Goal: Task Accomplishment & Management: Complete application form

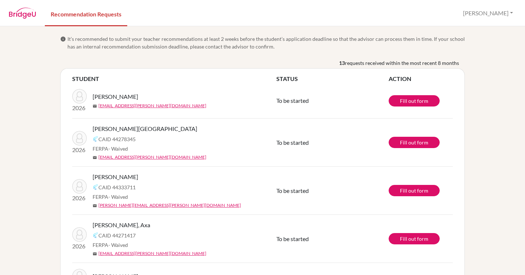
scroll to position [148, 0]
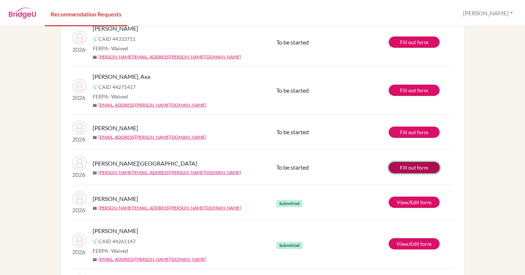
click at [410, 171] on link "Fill out form" at bounding box center [413, 167] width 51 height 11
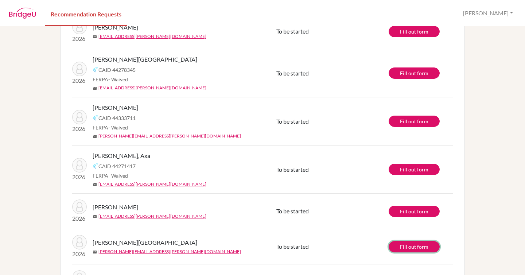
scroll to position [0, 0]
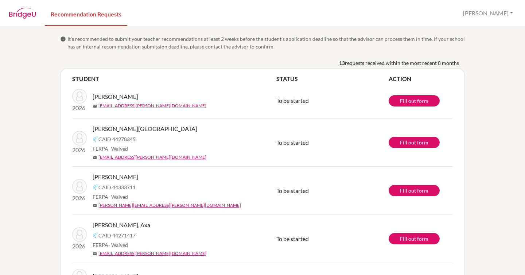
scroll to position [86, 0]
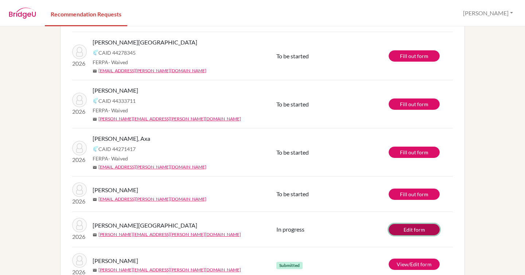
click at [409, 227] on link "Edit form" at bounding box center [413, 229] width 51 height 11
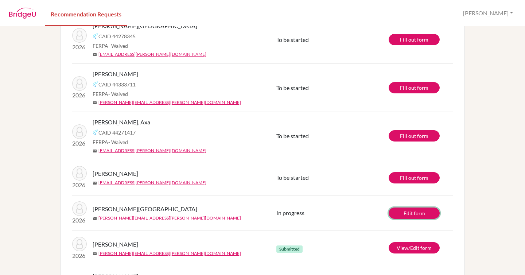
scroll to position [94, 0]
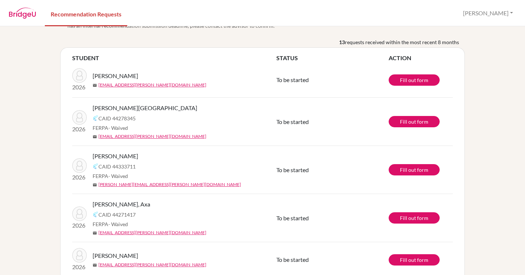
scroll to position [5, 0]
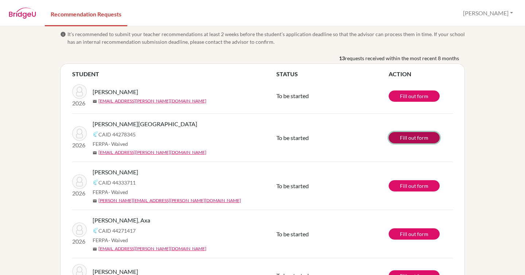
click at [411, 138] on link "Fill out form" at bounding box center [413, 137] width 51 height 11
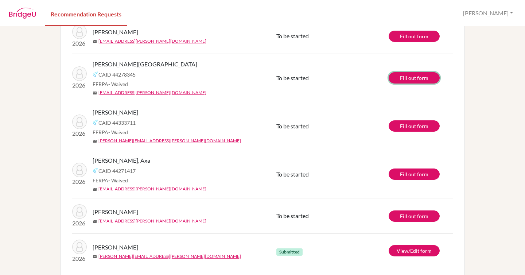
scroll to position [58, 0]
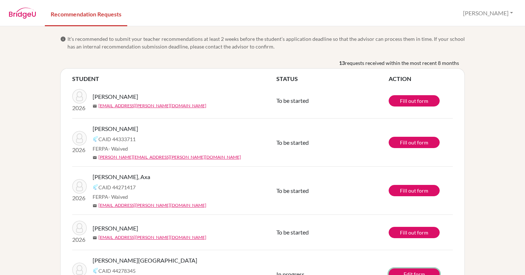
scroll to position [83, 0]
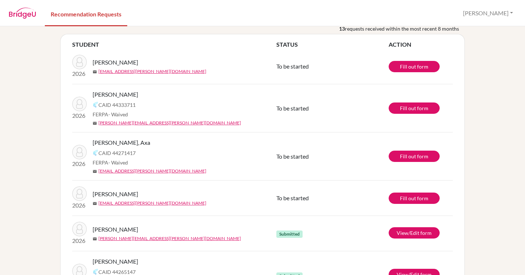
scroll to position [35, 0]
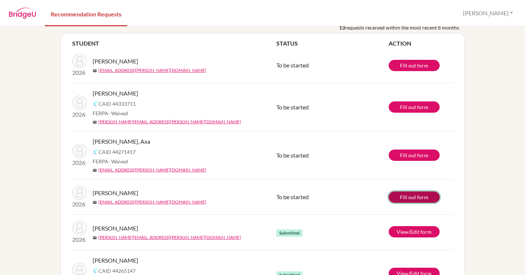
click at [412, 201] on link "Fill out form" at bounding box center [413, 196] width 51 height 11
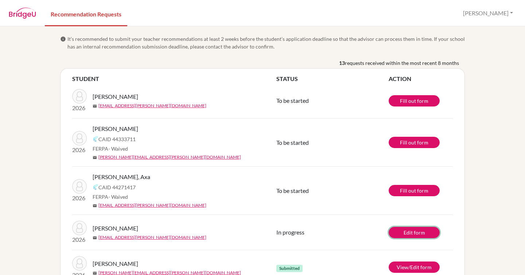
scroll to position [67, 0]
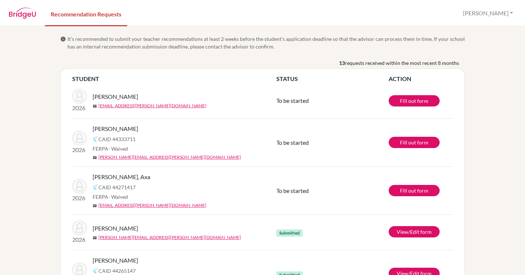
click at [118, 129] on span "[PERSON_NAME]" at bounding box center [116, 128] width 46 height 9
click at [405, 141] on link "Fill out form" at bounding box center [413, 142] width 51 height 11
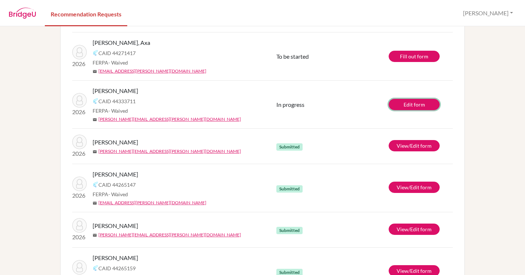
scroll to position [87, 0]
